Goal: Transaction & Acquisition: Subscribe to service/newsletter

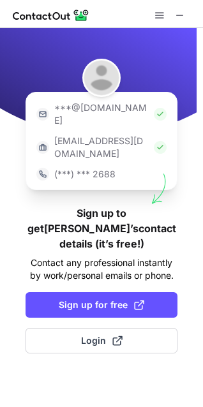
drag, startPoint x: 113, startPoint y: 13, endPoint x: -274, endPoint y: 103, distance: 397.0
click at [0, 103] on html "***@gmail.com ***@company.com (***) *** 2688 Sign up to get Daria’s contact det…" at bounding box center [101, 203] width 203 height 407
click at [183, 12] on span at bounding box center [180, 15] width 10 height 10
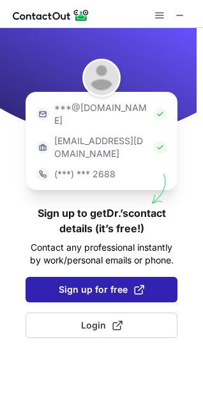
click at [122, 277] on button "Sign up for free" at bounding box center [101, 289] width 152 height 25
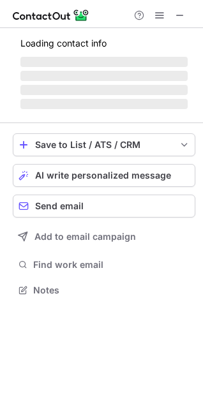
scroll to position [281, 203]
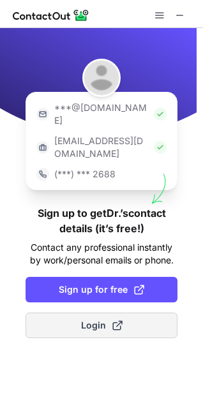
click at [115, 320] on span at bounding box center [117, 325] width 10 height 10
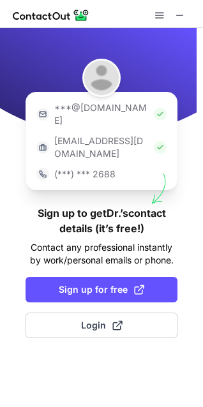
click at [110, 206] on h1 "Sign up to get Dr.’s contact details (it’s free!)" at bounding box center [101, 220] width 152 height 31
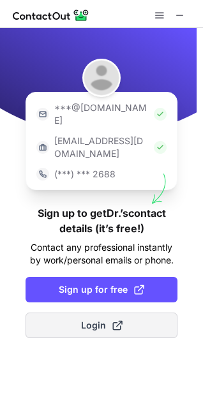
click at [104, 319] on span "Login" at bounding box center [101, 325] width 41 height 13
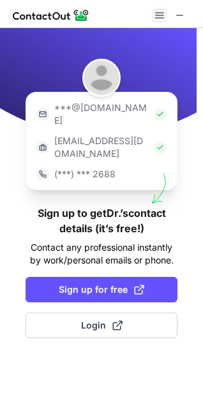
click at [162, 18] on span at bounding box center [159, 15] width 10 height 10
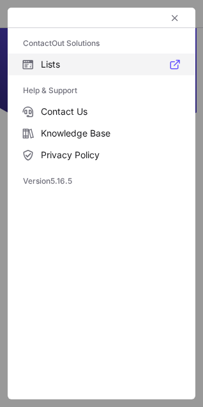
click at [147, 57] on label "Lists" at bounding box center [101, 65] width 187 height 22
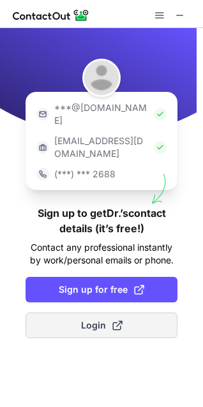
click at [138, 312] on button "Login" at bounding box center [101, 324] width 152 height 25
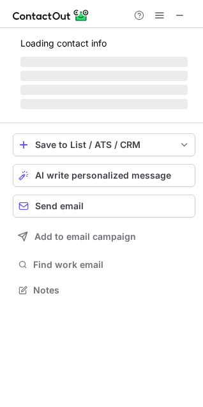
scroll to position [281, 203]
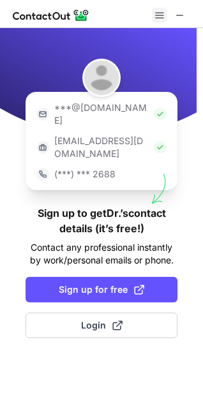
click at [159, 15] on span at bounding box center [159, 15] width 10 height 10
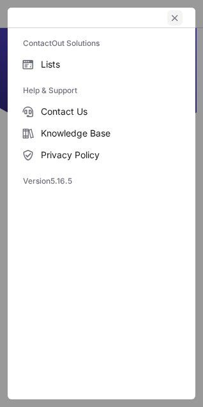
click at [176, 19] on span "left-button" at bounding box center [175, 18] width 10 height 10
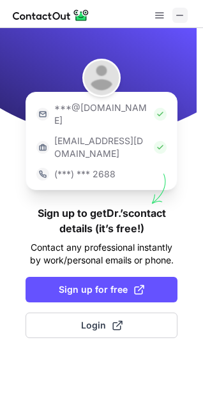
click at [180, 17] on span at bounding box center [180, 15] width 10 height 10
click at [161, 15] on span at bounding box center [159, 15] width 10 height 10
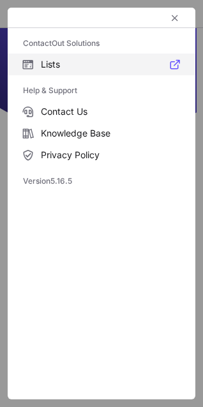
click at [122, 60] on span "Lists" at bounding box center [110, 64] width 139 height 11
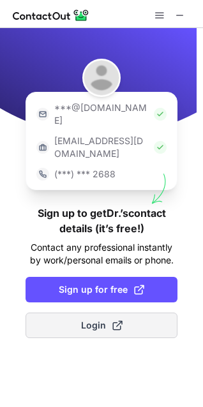
click at [141, 312] on button "Login" at bounding box center [101, 324] width 152 height 25
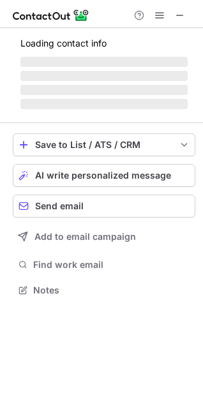
scroll to position [281, 203]
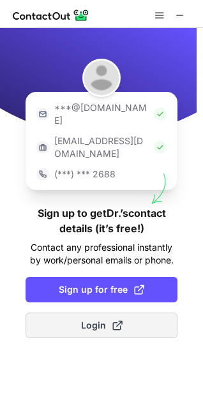
click at [154, 312] on button "Login" at bounding box center [101, 324] width 152 height 25
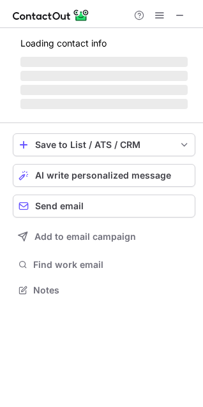
scroll to position [281, 203]
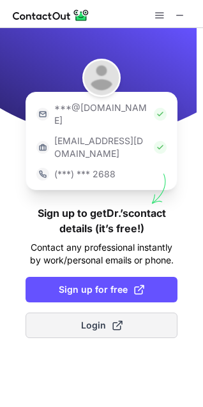
click at [145, 312] on button "Login" at bounding box center [101, 324] width 152 height 25
click at [132, 312] on button "Login" at bounding box center [101, 324] width 152 height 25
